Goal: Check status: Check status

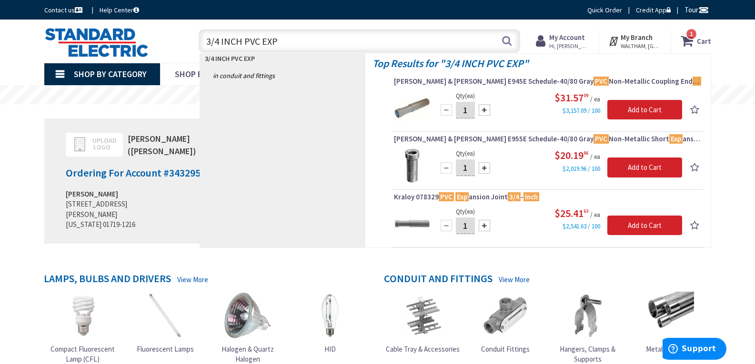
click at [316, 40] on input "3/4 INCH PVC EXP" at bounding box center [360, 41] width 322 height 24
type input "3"
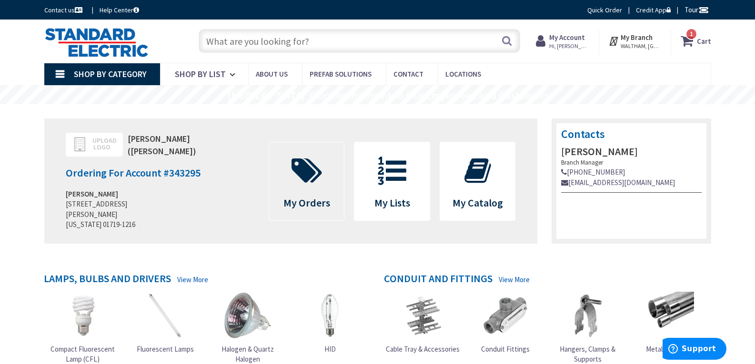
click at [311, 173] on icon at bounding box center [307, 171] width 40 height 29
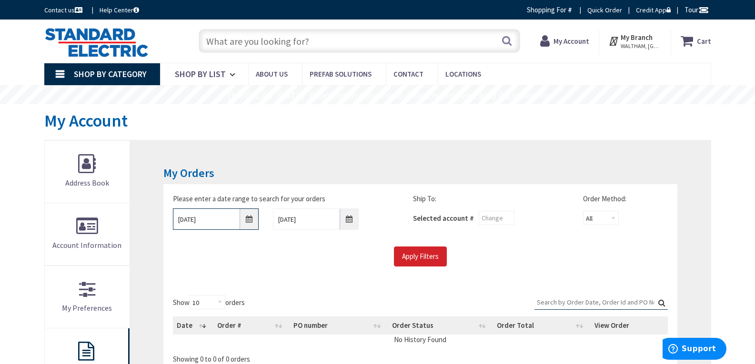
click at [247, 222] on input "8/25/2025" at bounding box center [216, 219] width 86 height 21
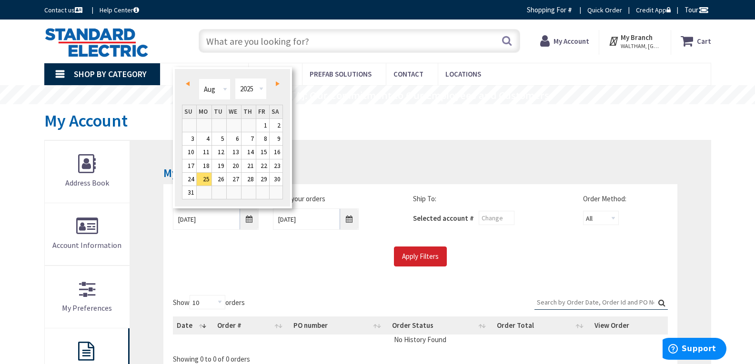
click at [186, 85] on span "Prev" at bounding box center [188, 83] width 4 height 5
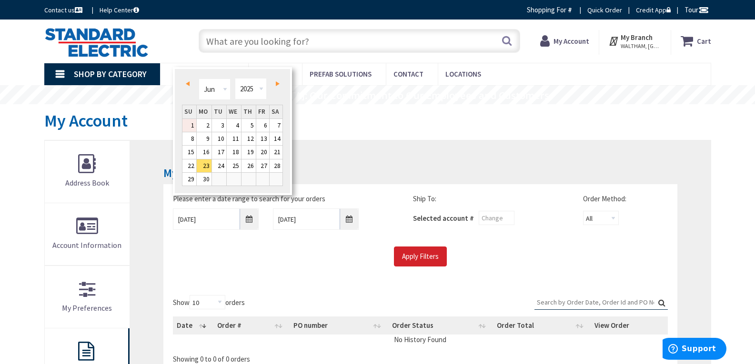
click at [192, 125] on link "1" at bounding box center [189, 125] width 14 height 13
type input "06/01/2025"
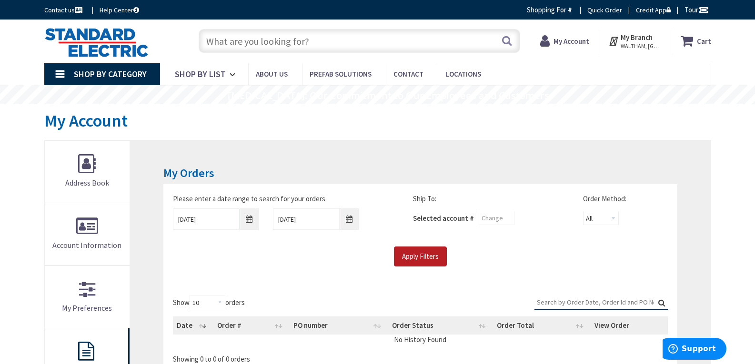
click at [416, 256] on input "Apply Filters" at bounding box center [420, 257] width 53 height 20
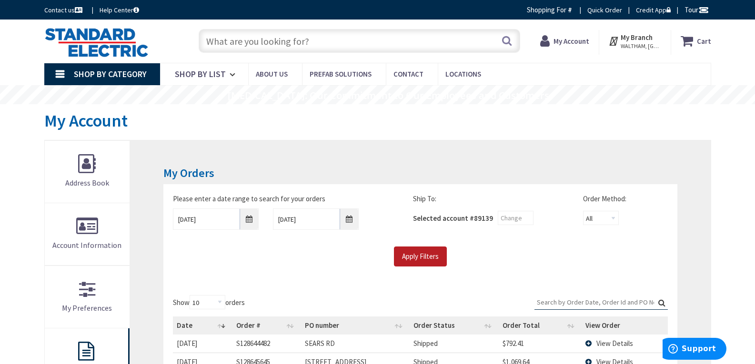
type input "MA-111, Acton, MA 01720, [GEOGRAPHIC_DATA]"
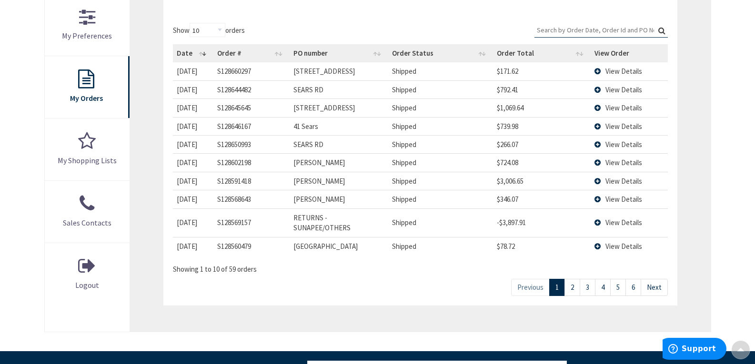
scroll to position [286, 0]
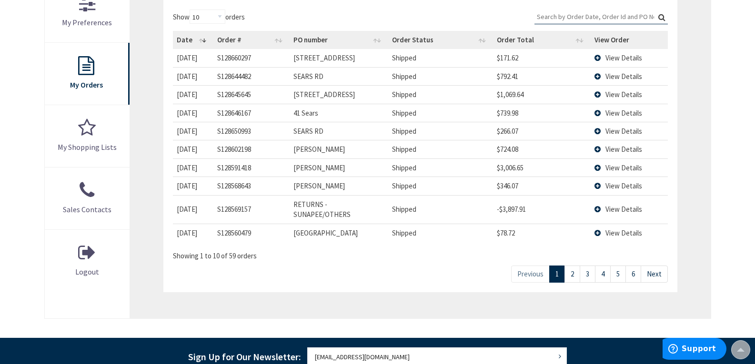
click at [588, 266] on link "3" at bounding box center [588, 274] width 16 height 17
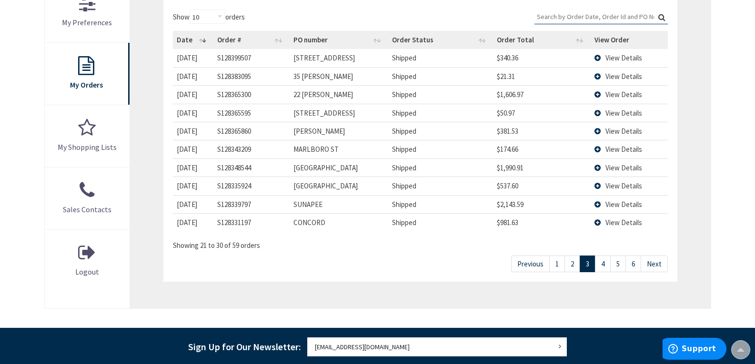
click at [602, 265] on link "4" at bounding box center [603, 264] width 16 height 17
click at [597, 167] on td "View Details" at bounding box center [629, 168] width 77 height 18
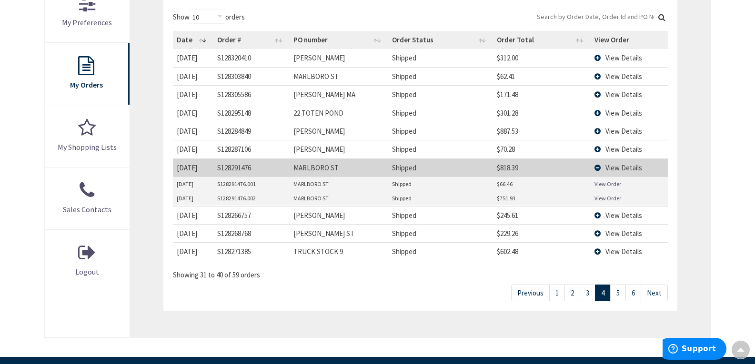
click at [612, 183] on link "View Order" at bounding box center [608, 184] width 27 height 8
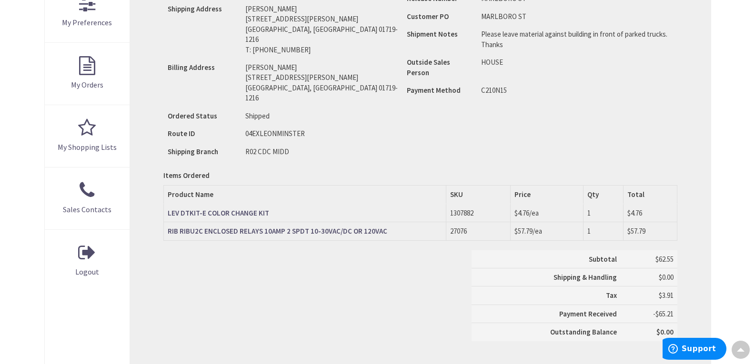
click at [226, 209] on strong "LEV DTKIT-E COLOR CHANGE KIT" at bounding box center [218, 213] width 101 height 9
